Goal: Feedback & Contribution: Contribute content

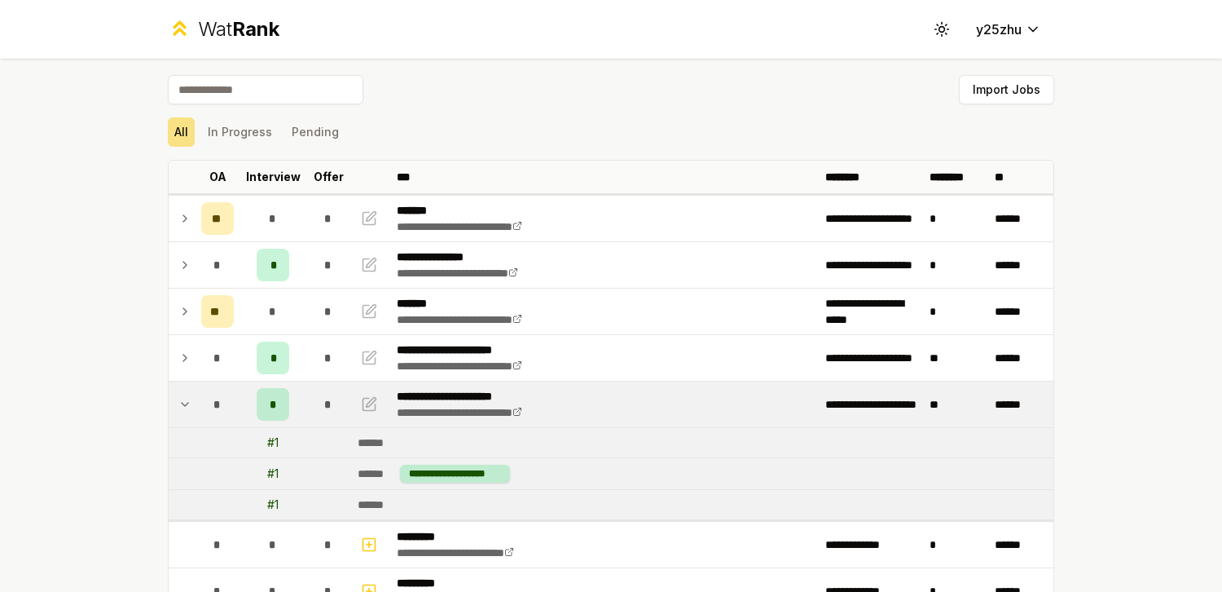
click at [181, 398] on icon at bounding box center [184, 404] width 13 height 20
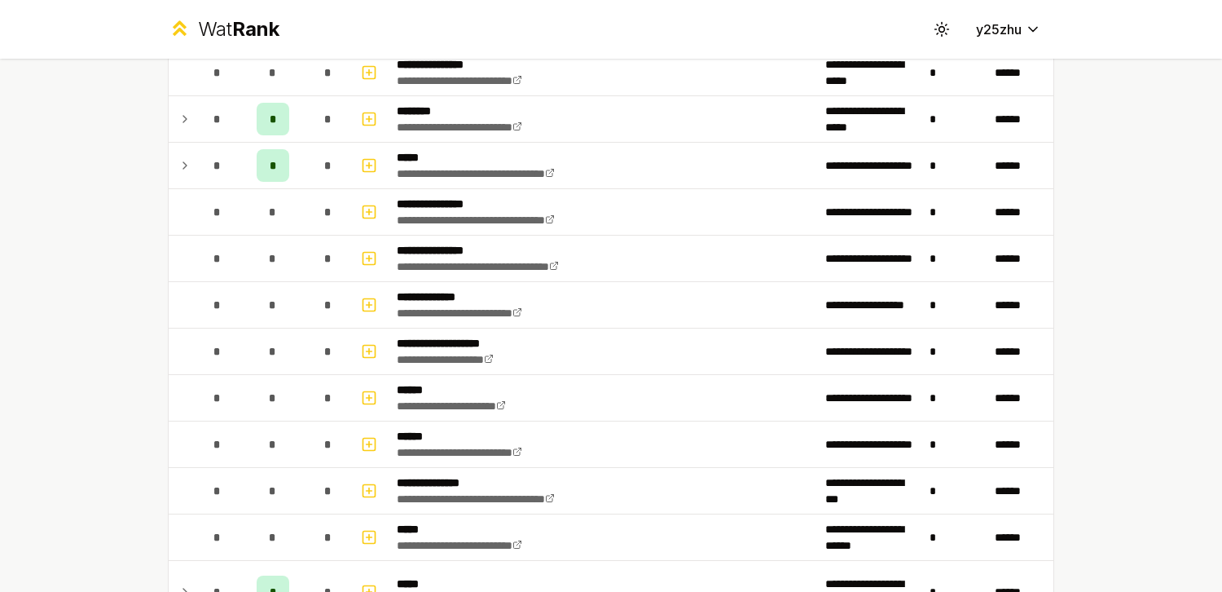
scroll to position [737, 0]
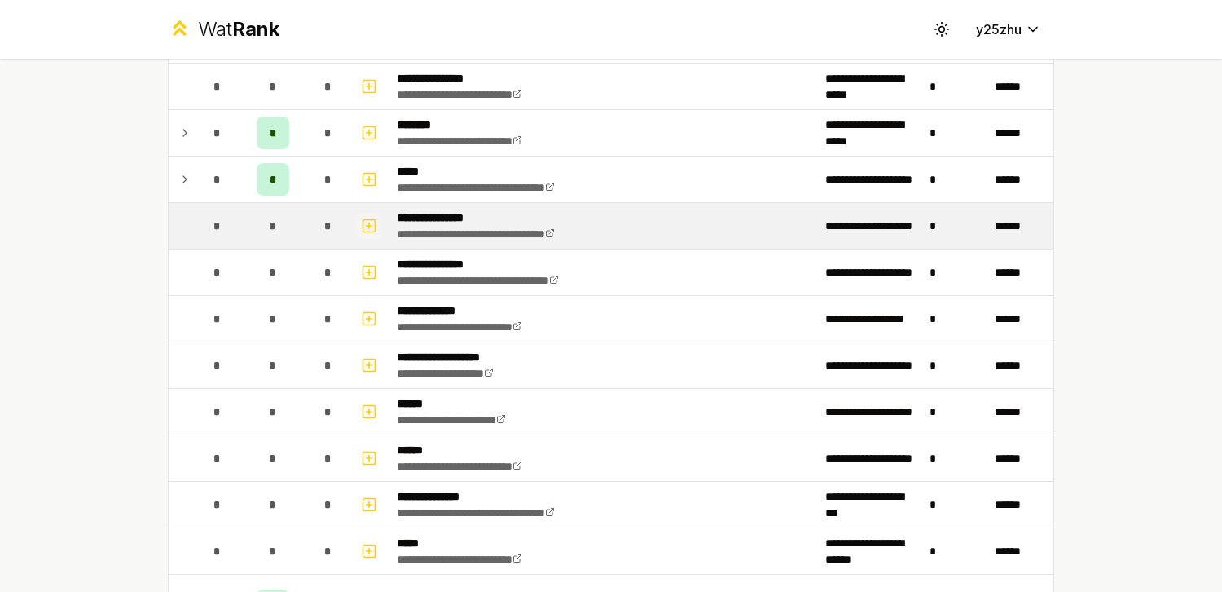
click at [363, 230] on rect "button" at bounding box center [369, 225] width 12 height 12
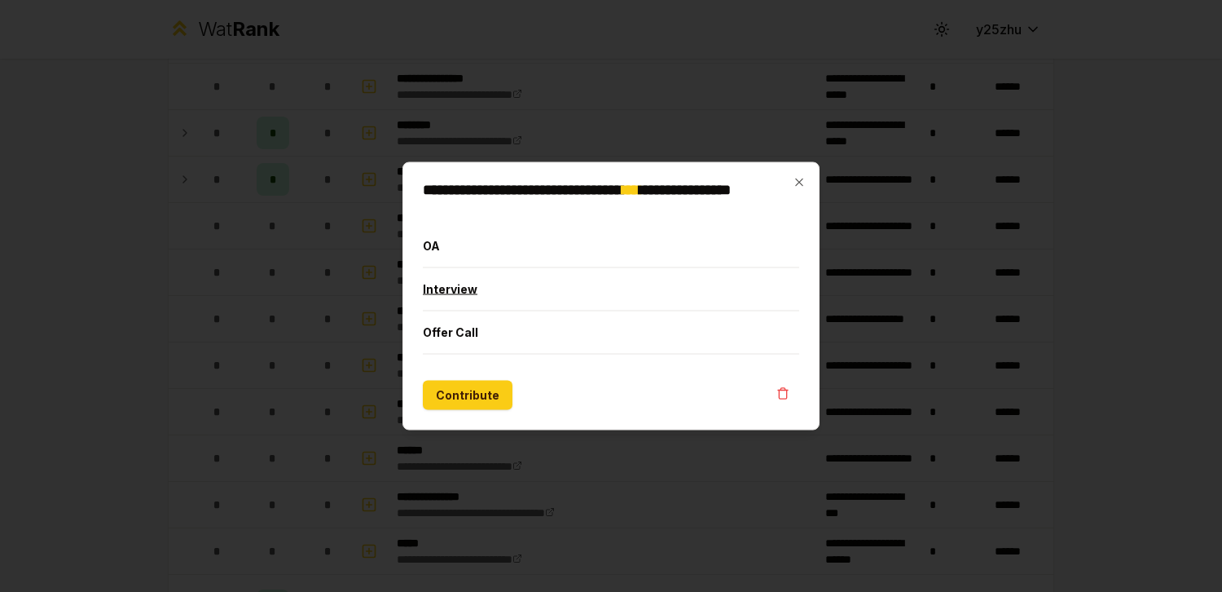
click at [466, 289] on button "Interview" at bounding box center [611, 289] width 376 height 42
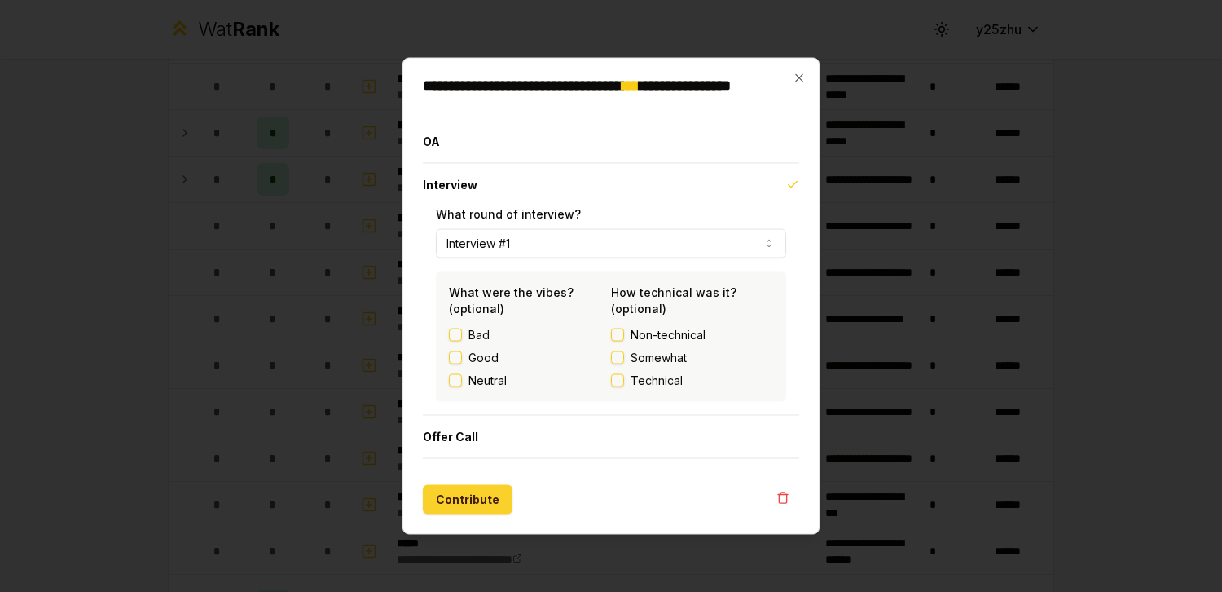
click at [482, 500] on button "Contribute" at bounding box center [468, 499] width 90 height 29
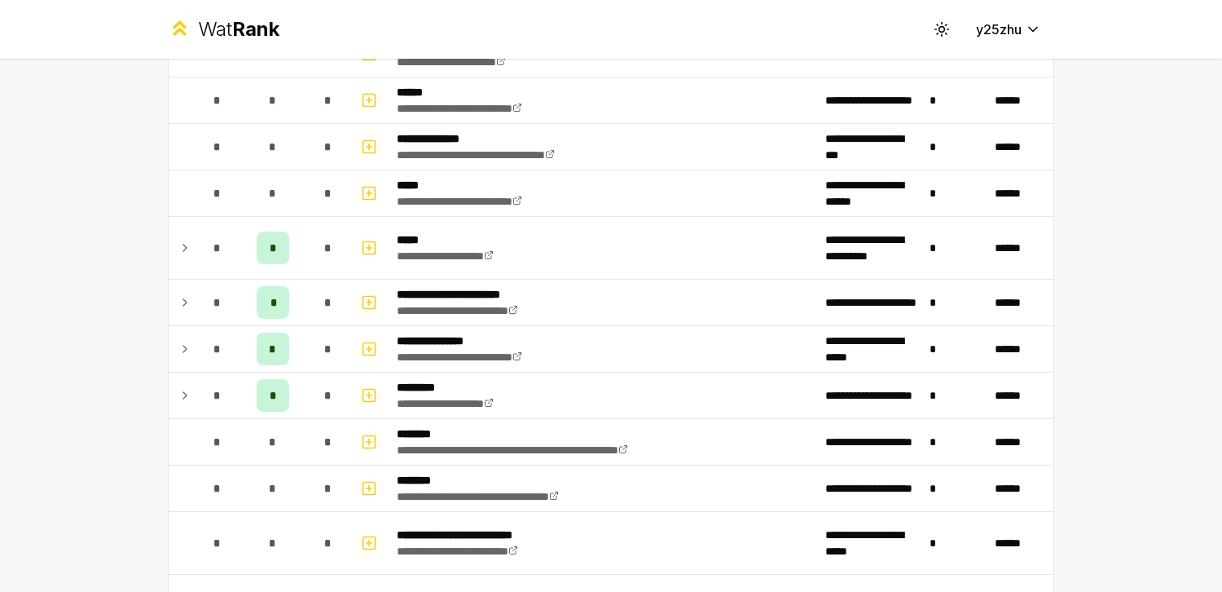
scroll to position [1018, 0]
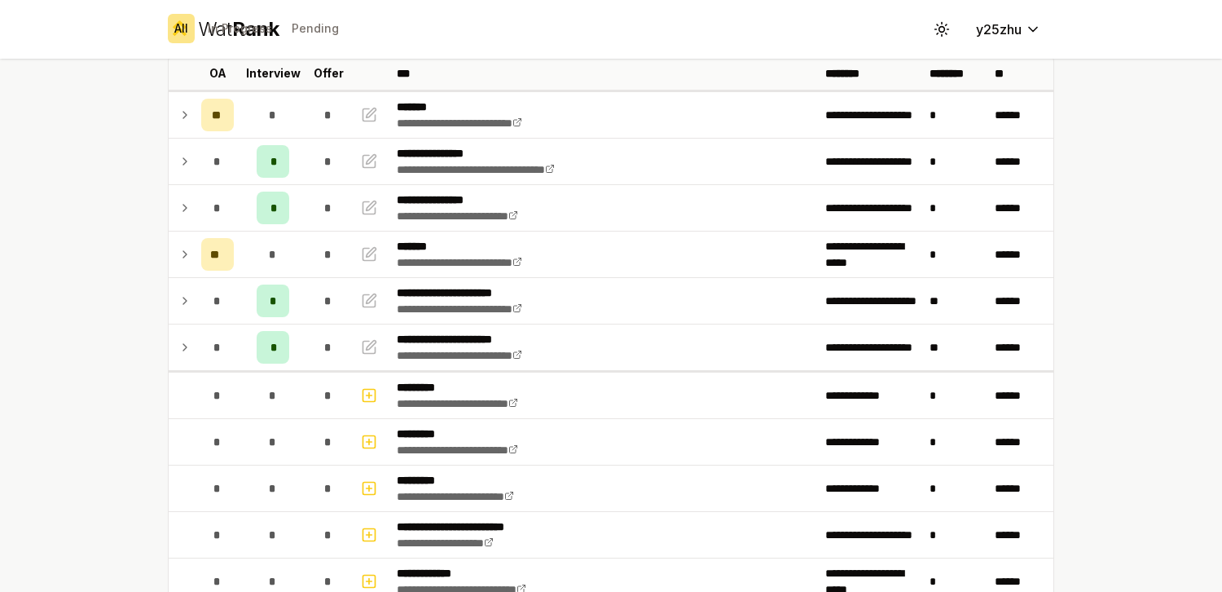
scroll to position [134, 0]
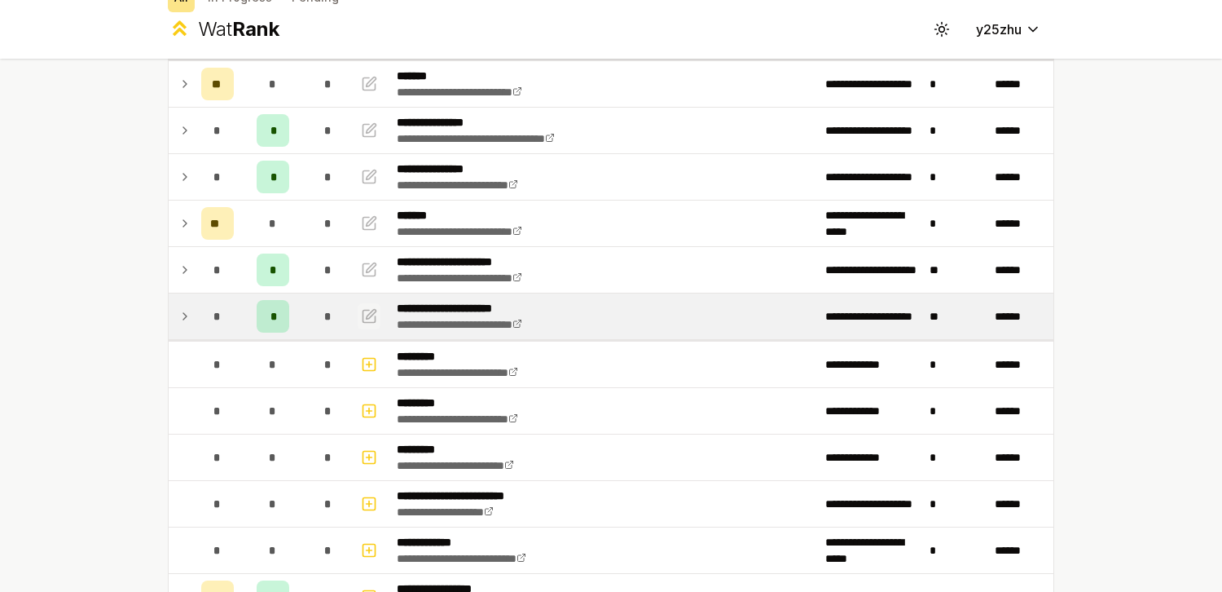
click at [369, 324] on icon "button" at bounding box center [369, 316] width 16 height 20
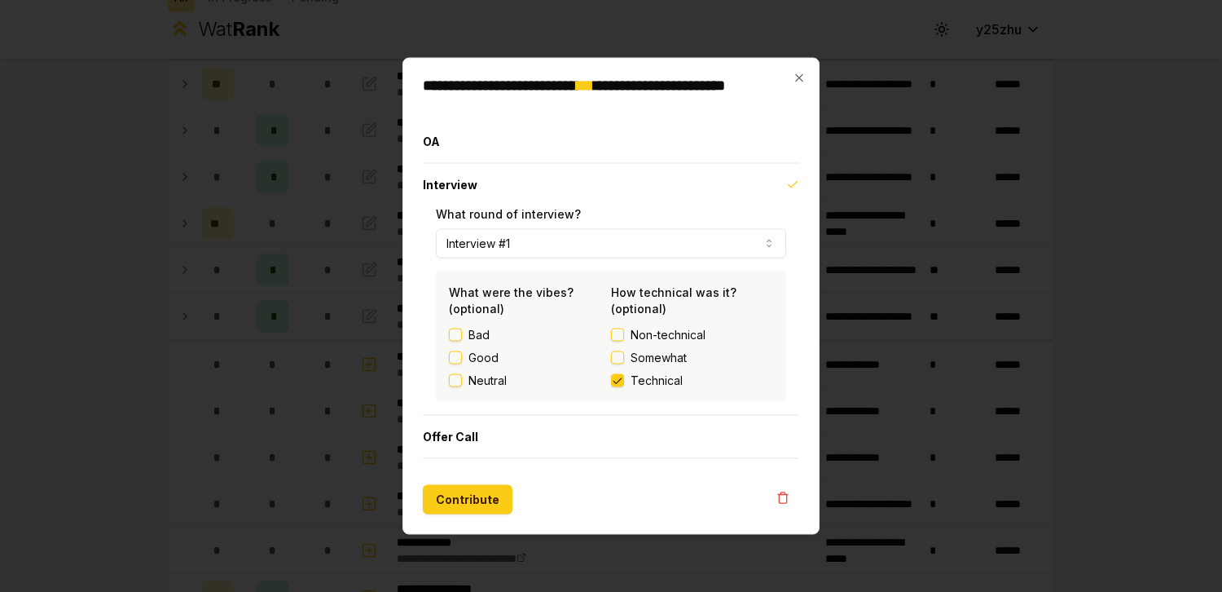
click at [620, 381] on button "Technical" at bounding box center [617, 380] width 13 height 13
click at [472, 493] on button "Contribute" at bounding box center [468, 499] width 90 height 29
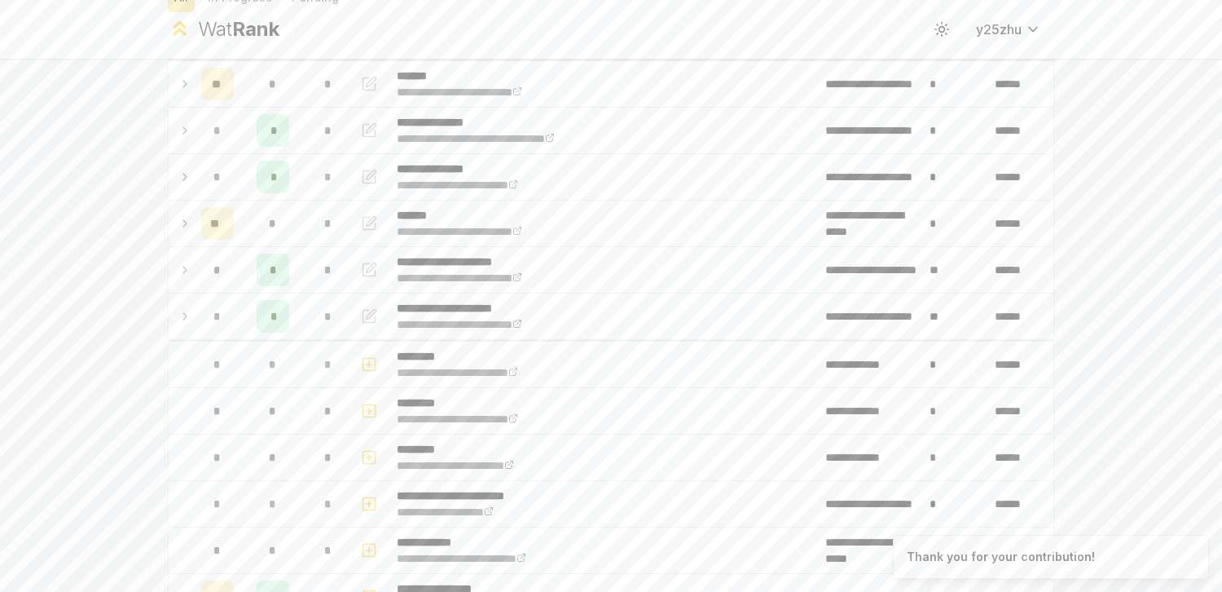
scroll to position [0, 0]
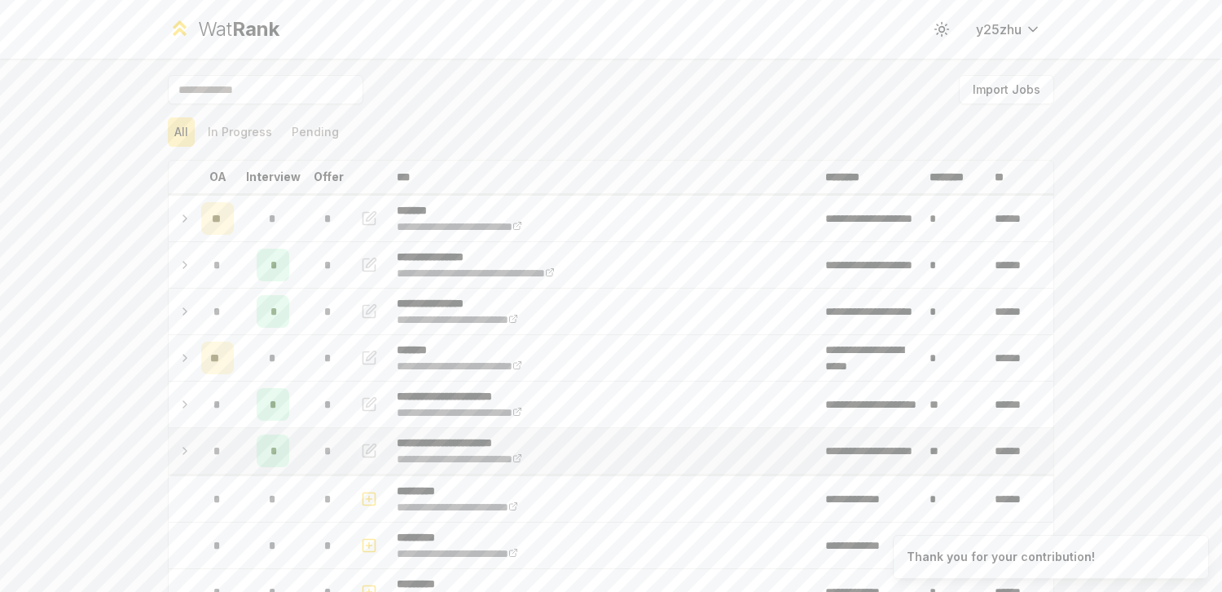
click at [370, 451] on icon "button" at bounding box center [369, 451] width 16 height 20
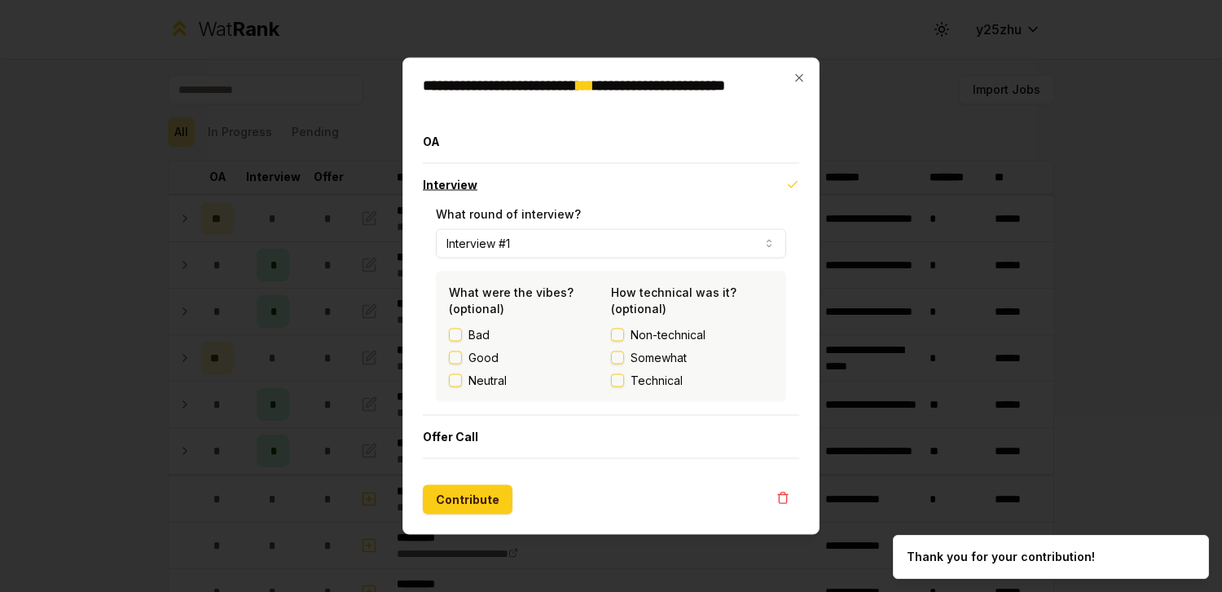
click at [791, 187] on icon "button" at bounding box center [792, 184] width 13 height 13
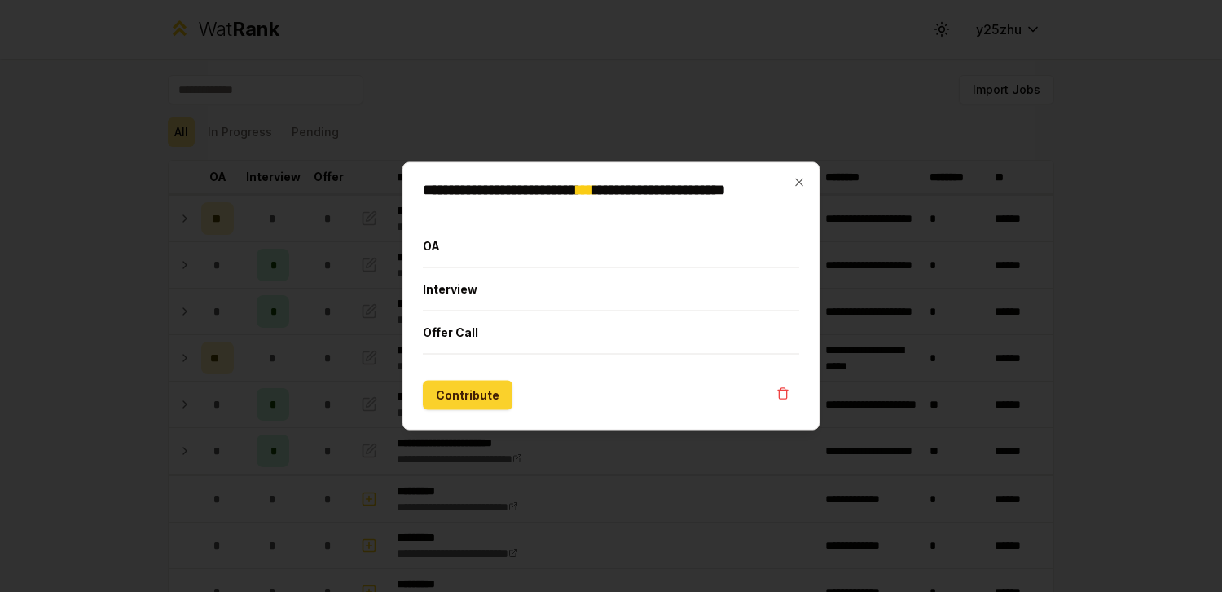
click at [481, 403] on button "Contribute" at bounding box center [468, 395] width 90 height 29
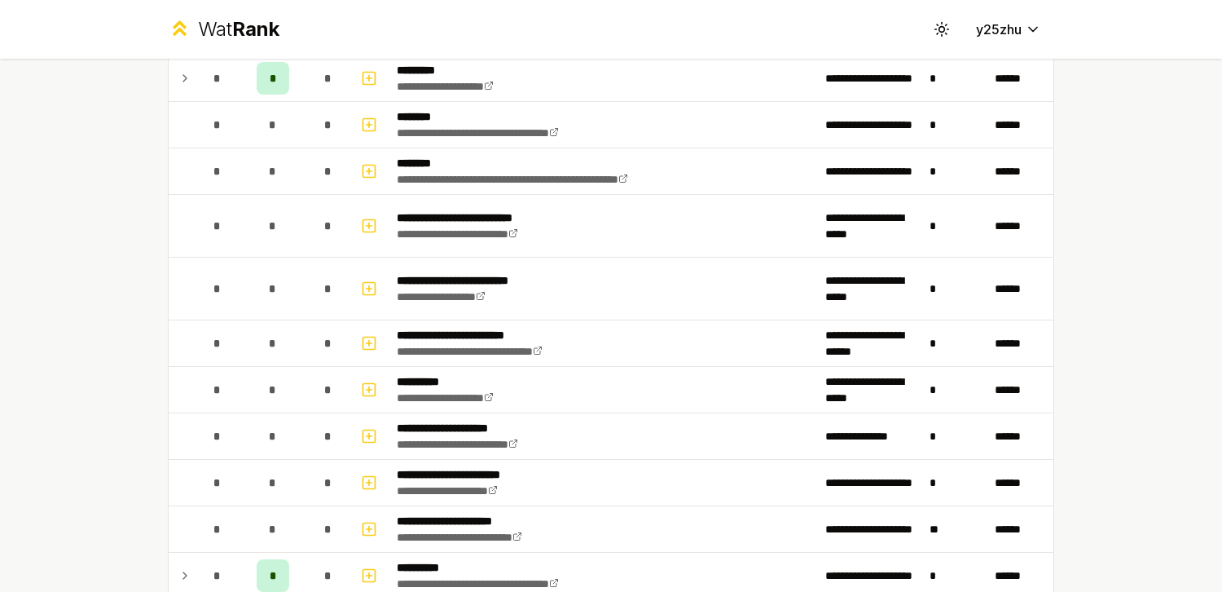
scroll to position [1326, 0]
